Goal: Information Seeking & Learning: Find specific fact

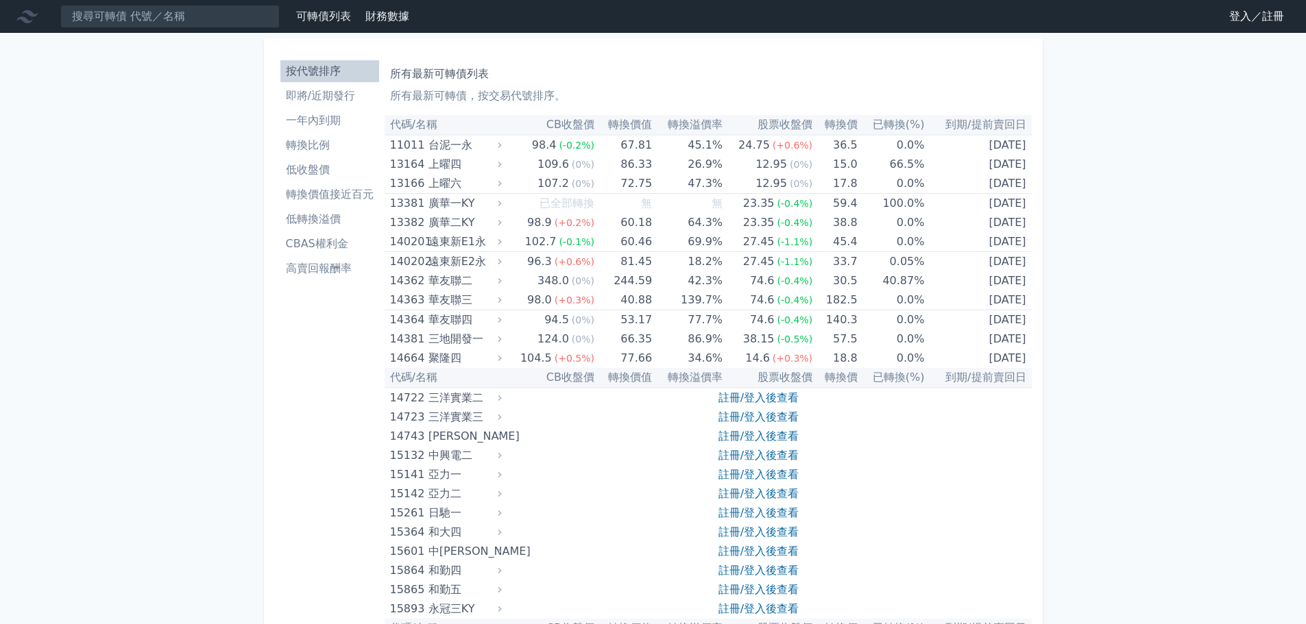
click at [353, 68] on li "按代號排序" at bounding box center [329, 71] width 99 height 16
click at [212, 11] on input at bounding box center [169, 16] width 219 height 23
type input "ˇ"
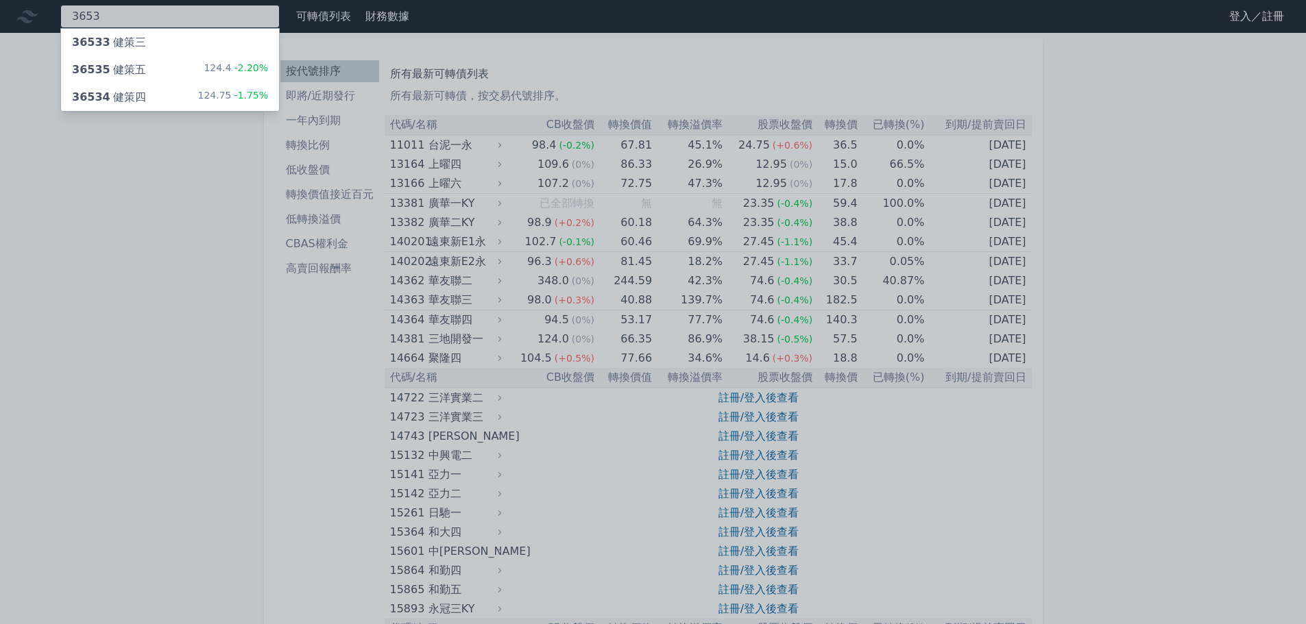
type input "3653"
click at [138, 97] on div "36534 健策四" at bounding box center [109, 97] width 74 height 16
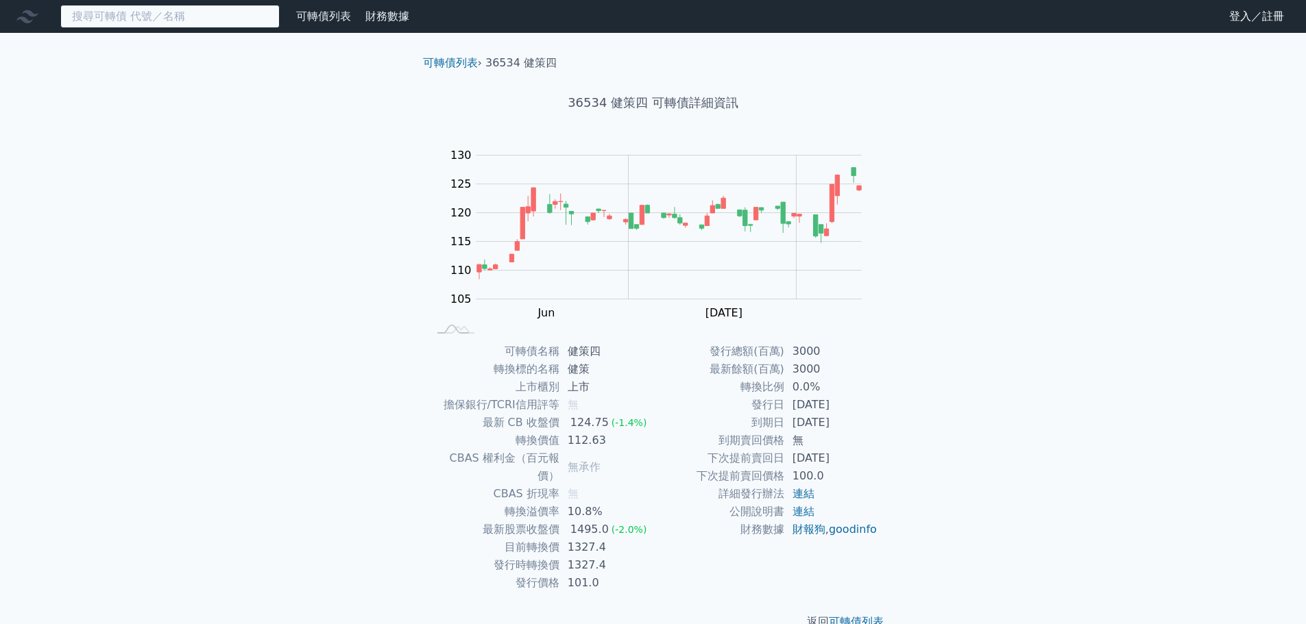
click at [87, 17] on input at bounding box center [169, 16] width 219 height 23
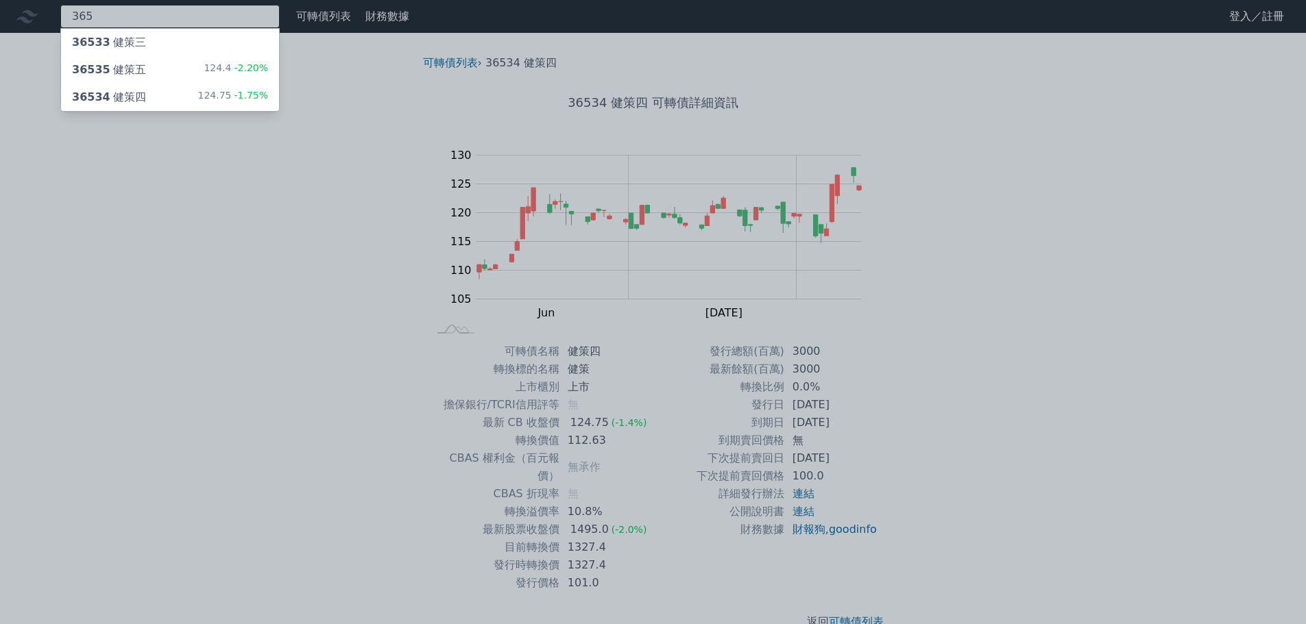
type input "365"
click at [159, 81] on div "36535 健策五 124.4 -2.20%" at bounding box center [170, 69] width 218 height 27
click at [1019, 123] on div at bounding box center [653, 312] width 1306 height 624
click at [225, 13] on div "365 36533 健策三 36535 健策五 124.4 -2.20% 36534 健策四 124.75 -1.75%" at bounding box center [169, 16] width 219 height 23
type input "3"
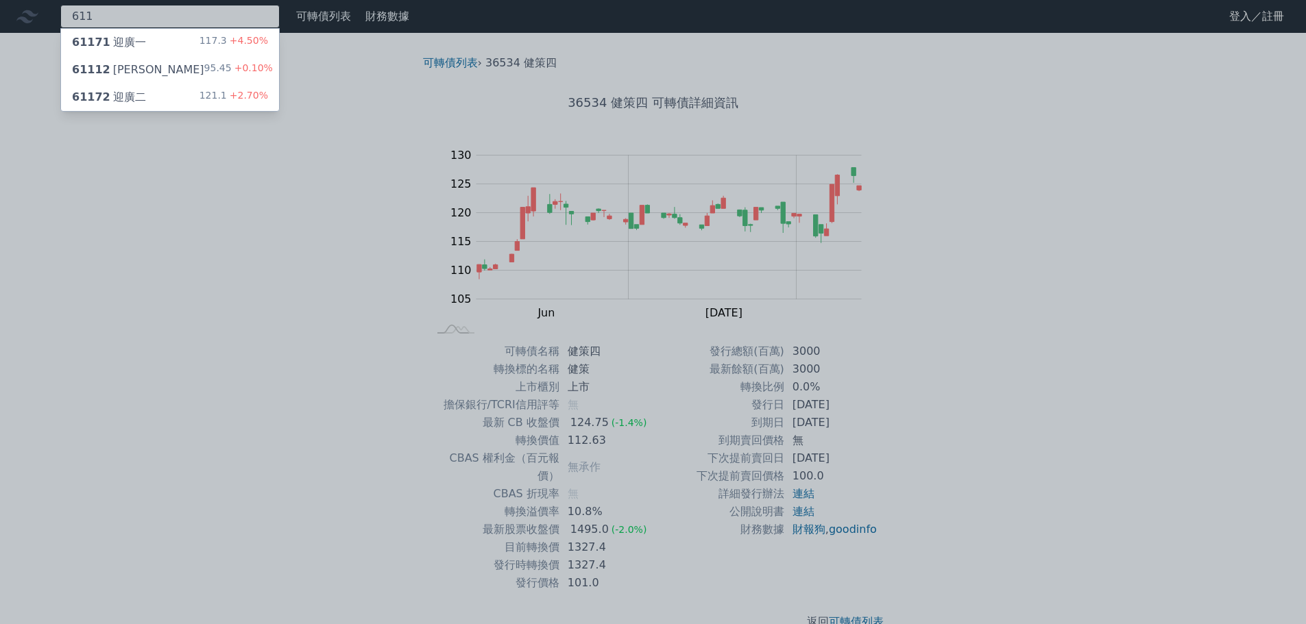
type input "611"
click at [167, 96] on div "61172 迎廣二 121.1 +2.70%" at bounding box center [170, 97] width 218 height 27
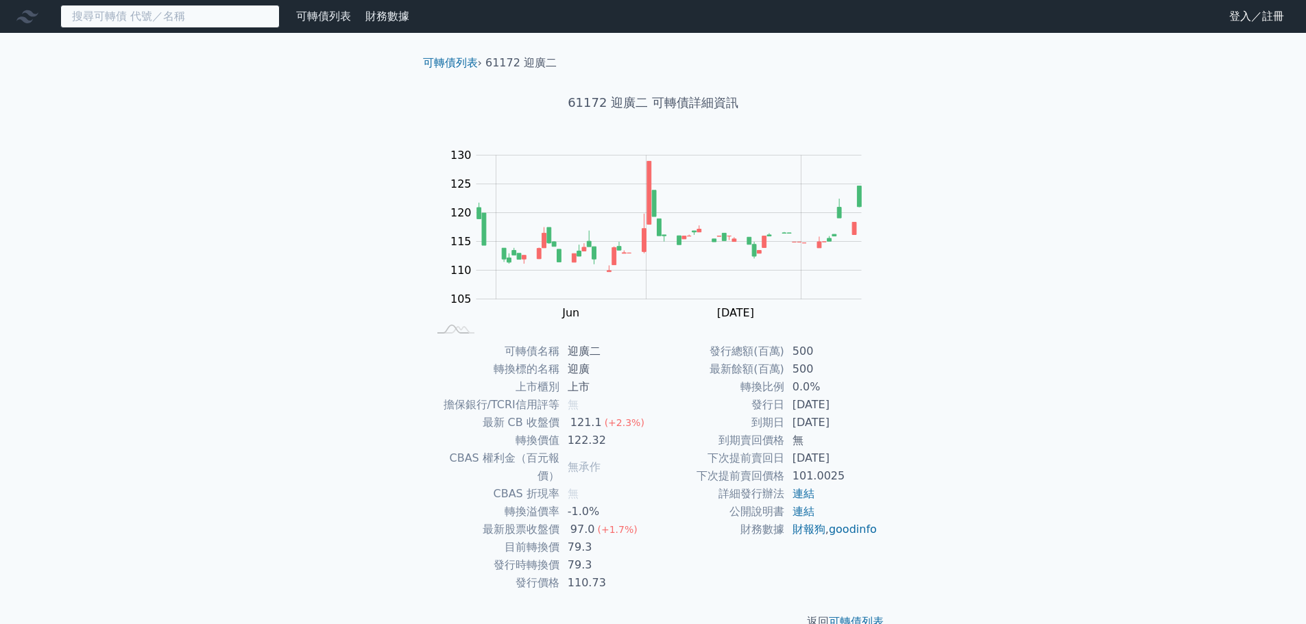
click at [147, 26] on input at bounding box center [169, 16] width 219 height 23
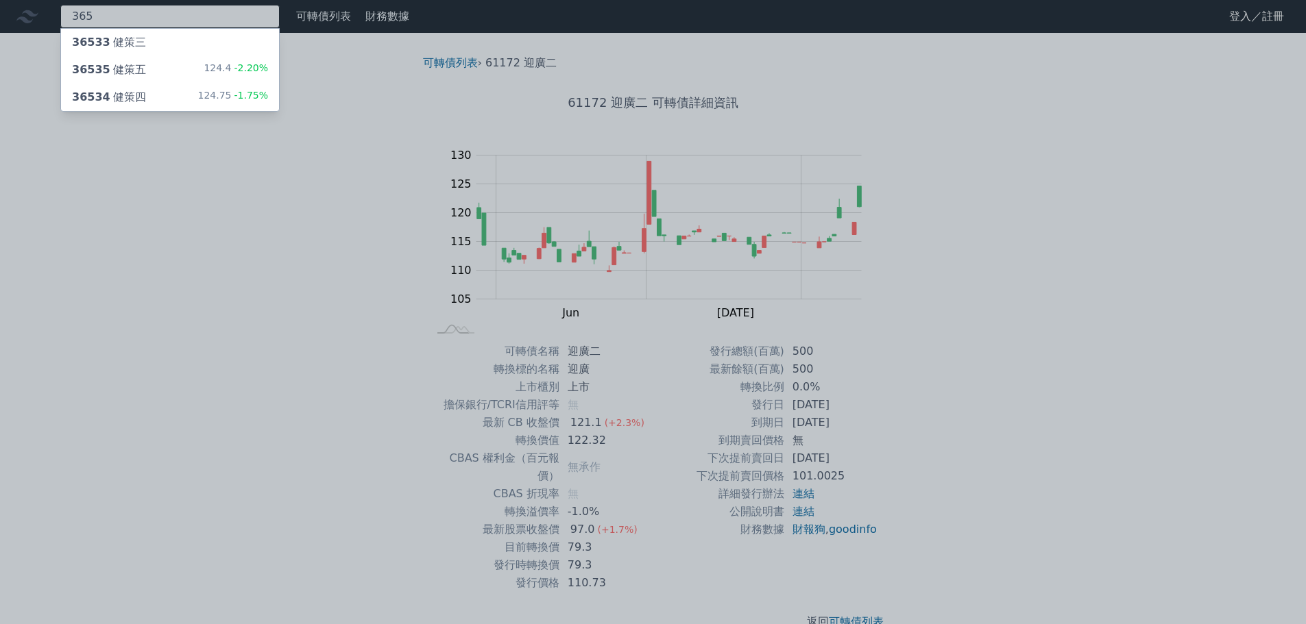
type input "365"
click at [142, 73] on div "36535 健策五 124.4 -2.20%" at bounding box center [170, 69] width 218 height 27
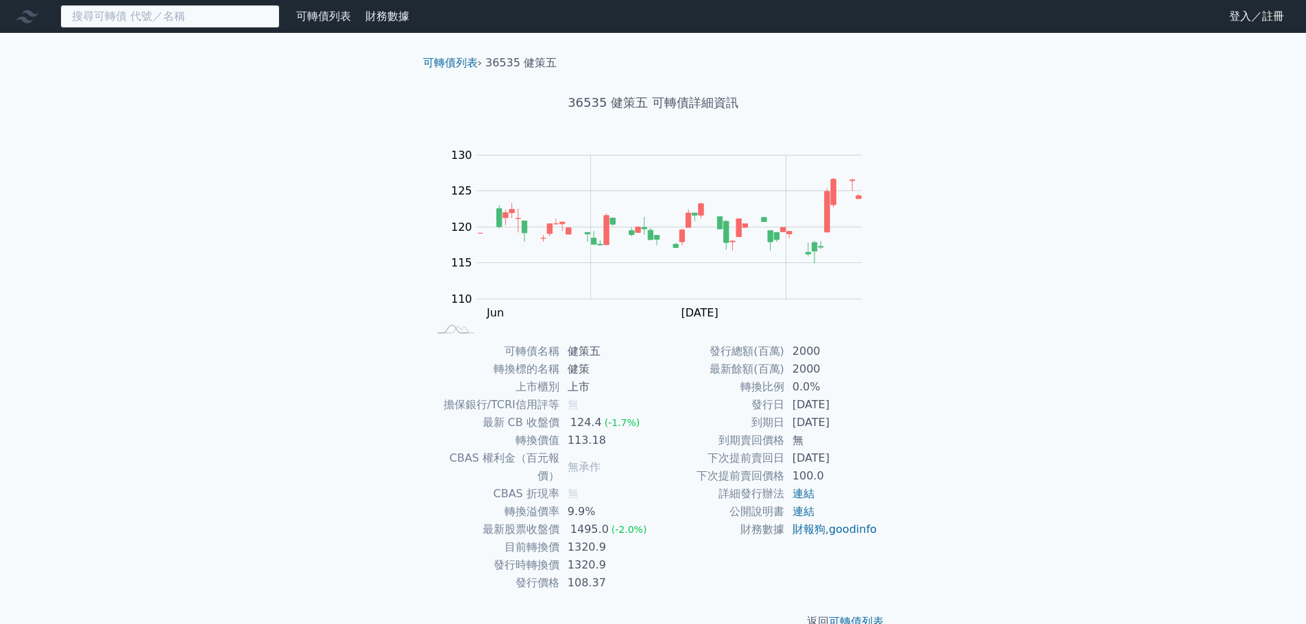
click at [120, 27] on input at bounding box center [169, 16] width 219 height 23
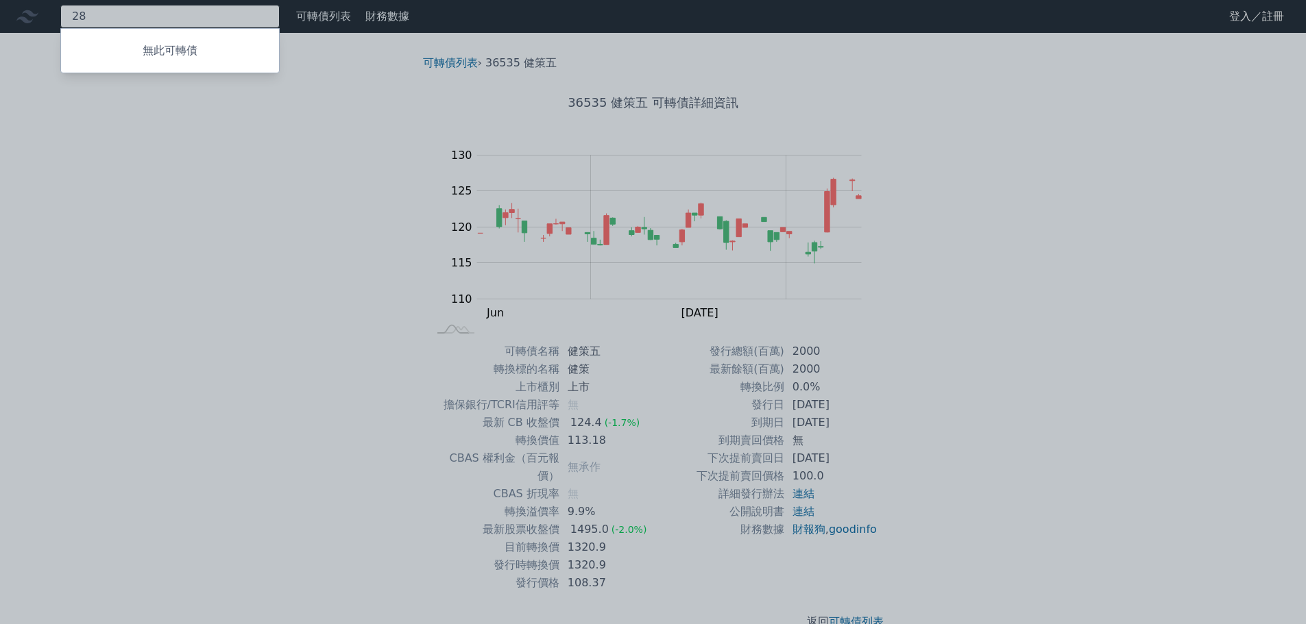
type input "2"
type input "大量"
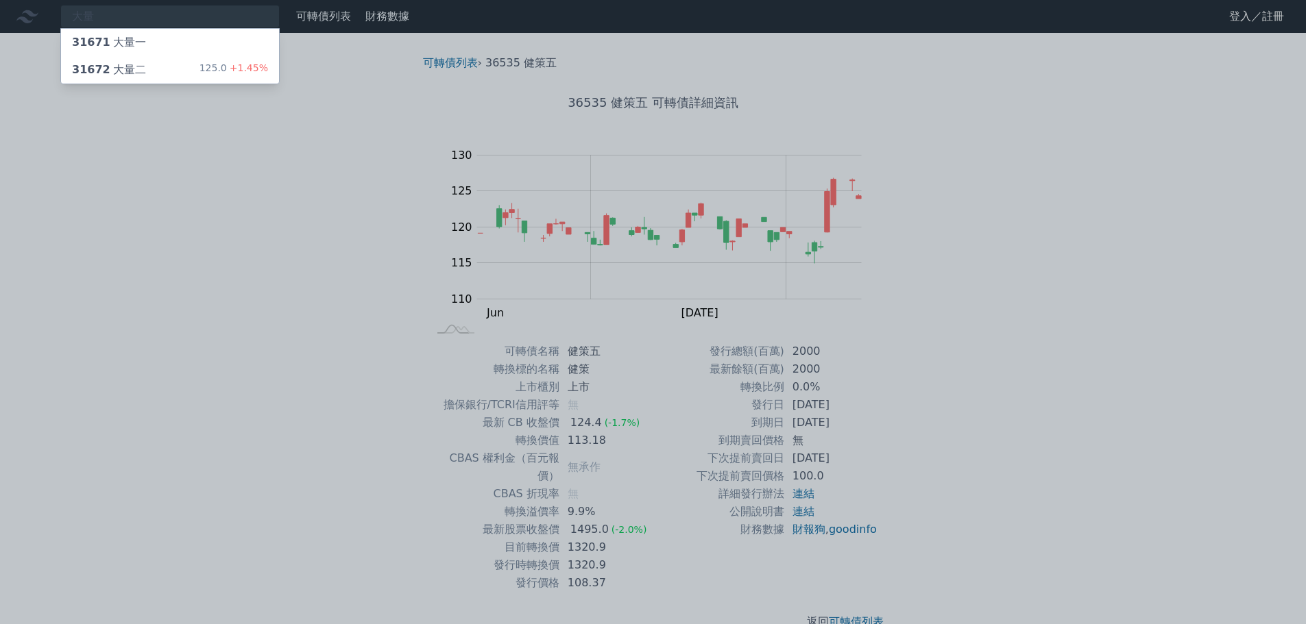
click at [221, 61] on div "31672 大量二 125.0 +1.45%" at bounding box center [170, 69] width 218 height 27
click at [210, 73] on div "125.0 +1.45%" at bounding box center [233, 70] width 69 height 16
